Goal: Task Accomplishment & Management: Use online tool/utility

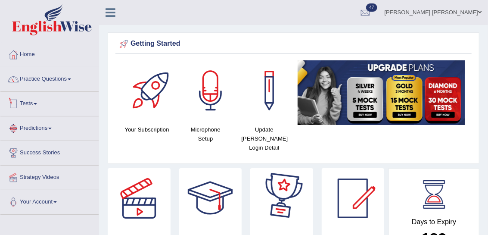
click at [23, 103] on link "Tests" at bounding box center [49, 103] width 98 height 22
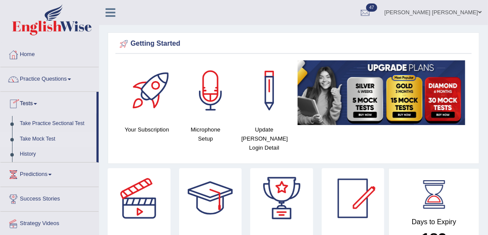
click at [35, 138] on link "Take Mock Test" at bounding box center [56, 139] width 81 height 16
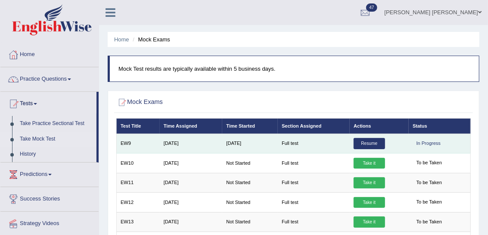
click at [374, 145] on link "Resume" at bounding box center [369, 143] width 31 height 11
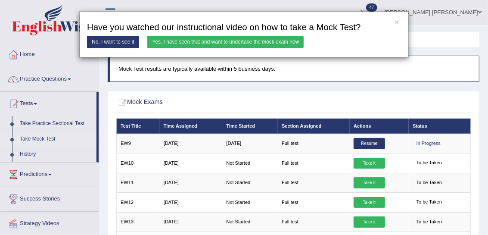
click at [245, 42] on link "Yes, I have seen that and want to undertake the mock exam now" at bounding box center [225, 42] width 156 height 12
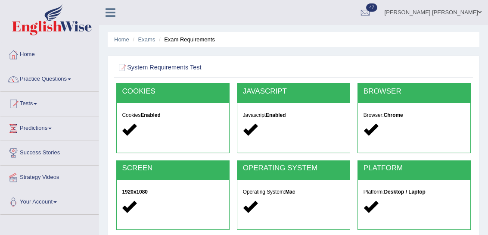
scroll to position [217, 0]
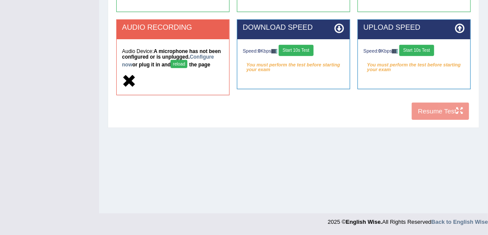
click at [180, 63] on button "reload" at bounding box center [179, 64] width 17 height 8
click at [200, 57] on link "Configure now" at bounding box center [168, 61] width 92 height 14
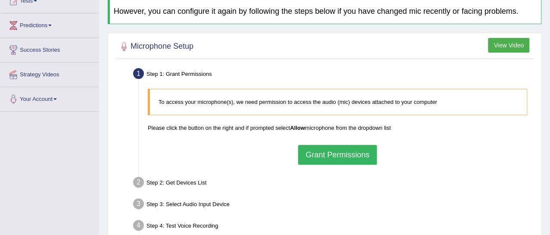
scroll to position [103, 0]
click at [328, 156] on button "Grant Permissions" at bounding box center [337, 154] width 78 height 20
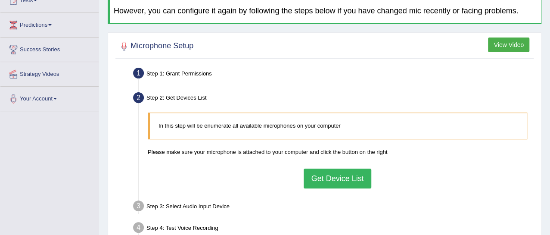
click at [327, 186] on button "Get Device List" at bounding box center [337, 178] width 67 height 20
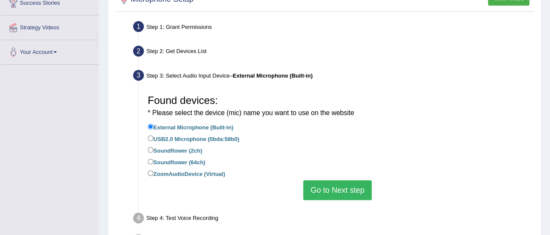
scroll to position [158, 0]
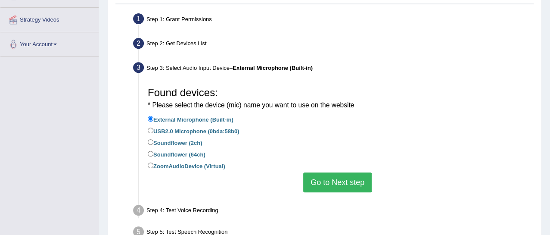
click at [330, 183] on button "Go to Next step" at bounding box center [337, 182] width 68 height 20
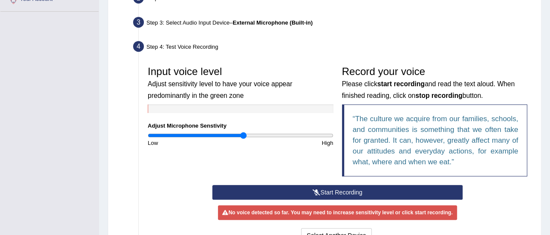
scroll to position [203, 0]
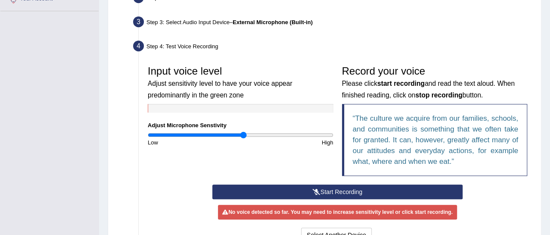
click at [309, 193] on button "Start Recording" at bounding box center [337, 191] width 250 height 15
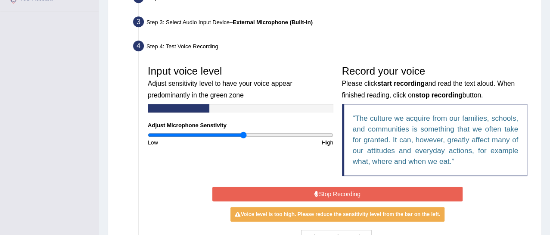
click at [309, 193] on button "Stop Recording" at bounding box center [337, 193] width 250 height 15
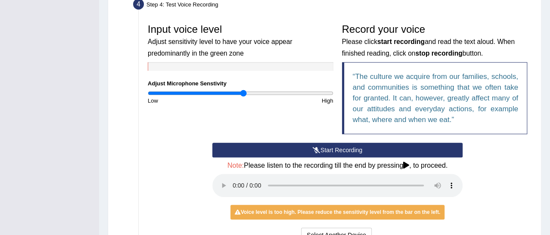
scroll to position [245, 0]
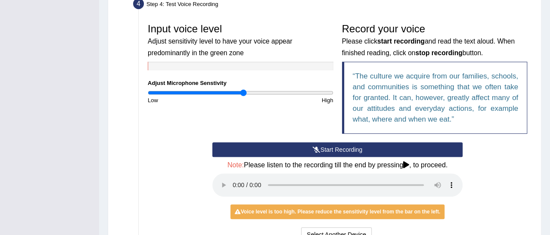
click at [280, 150] on button "Start Recording" at bounding box center [337, 149] width 250 height 15
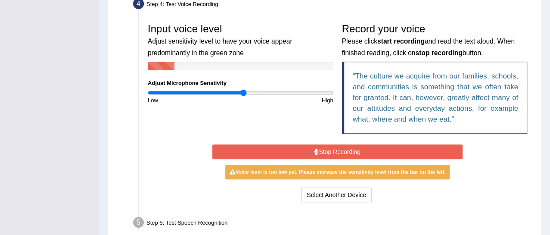
click at [280, 150] on button "Stop Recording" at bounding box center [337, 151] width 250 height 15
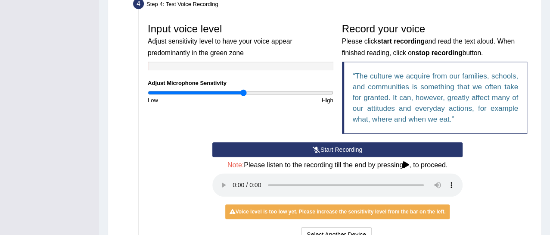
click at [280, 150] on button "Start Recording" at bounding box center [337, 149] width 250 height 15
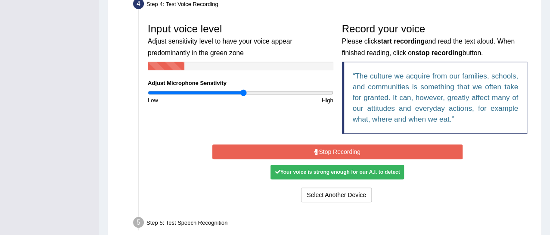
click at [280, 150] on button "Stop Recording" at bounding box center [337, 151] width 250 height 15
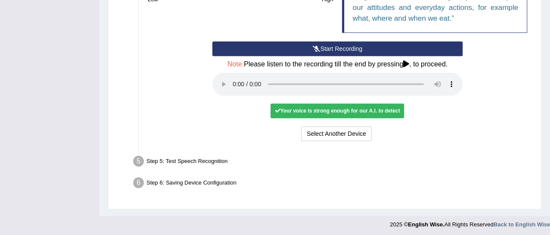
scroll to position [347, 0]
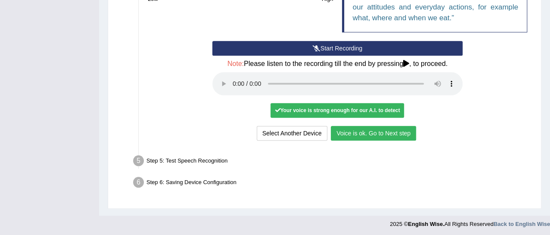
click at [353, 132] on button "Voice is ok. Go to Next step" at bounding box center [373, 133] width 85 height 15
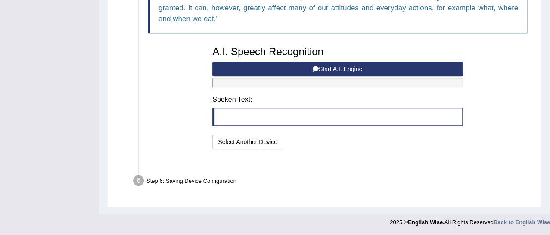
scroll to position [313, 0]
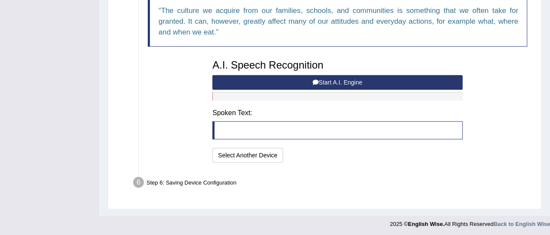
click at [250, 82] on button "Start A.I. Engine" at bounding box center [337, 82] width 250 height 15
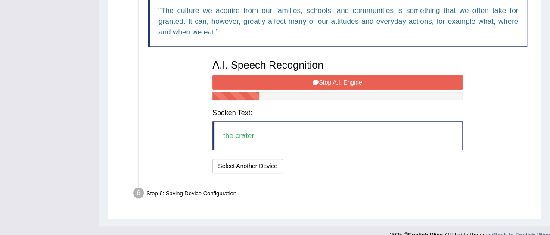
click at [250, 82] on button "Stop A.I. Engine" at bounding box center [337, 82] width 250 height 15
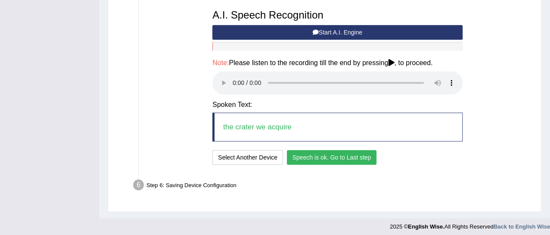
click at [305, 158] on button "Speech is ok. Go to Last step" at bounding box center [332, 157] width 90 height 15
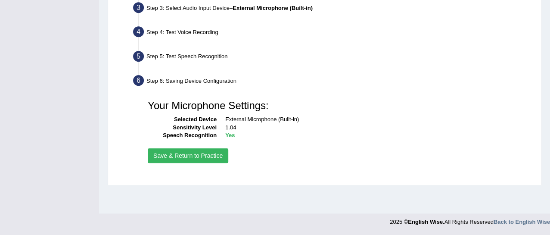
scroll to position [217, 0]
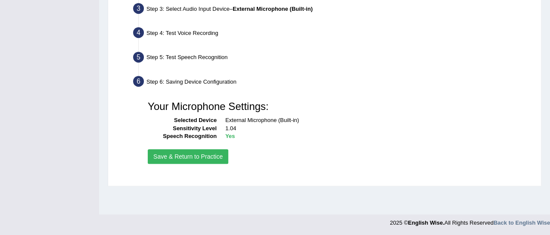
click at [213, 160] on button "Save & Return to Practice" at bounding box center [188, 156] width 81 height 15
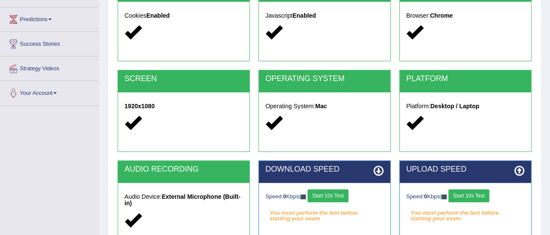
scroll to position [217, 0]
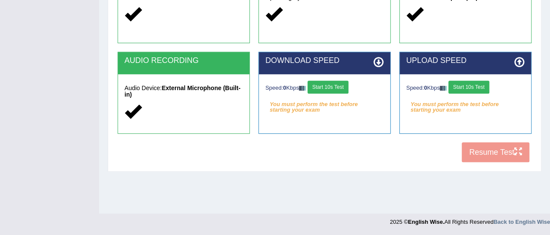
click at [329, 88] on button "Start 10s Test" at bounding box center [328, 87] width 41 height 13
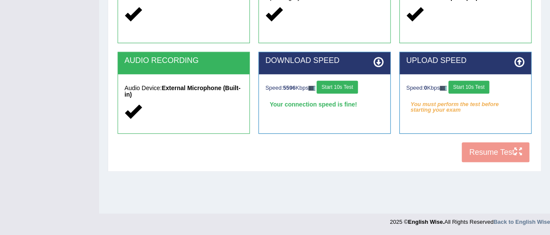
click at [476, 88] on button "Start 10s Test" at bounding box center [468, 87] width 41 height 13
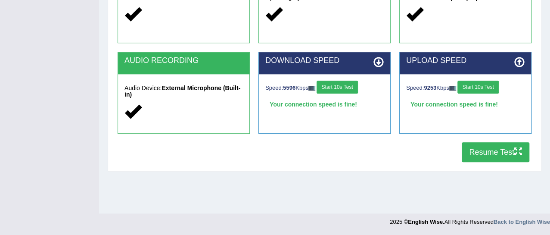
click at [477, 154] on button "Resume Test" at bounding box center [496, 152] width 68 height 20
